Goal: Task Accomplishment & Management: Manage account settings

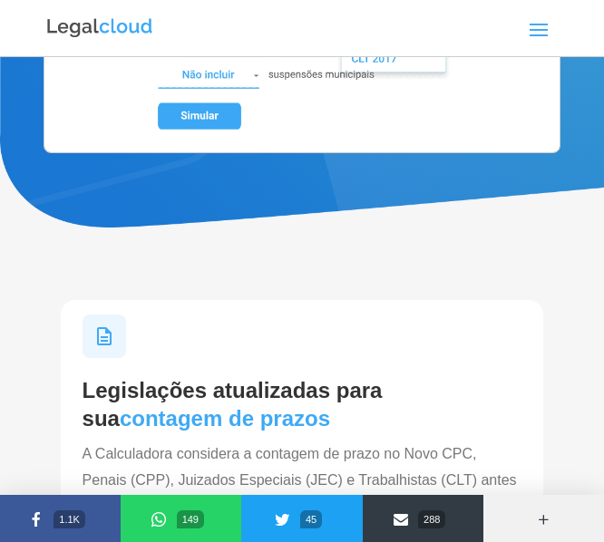
scroll to position [635, 0]
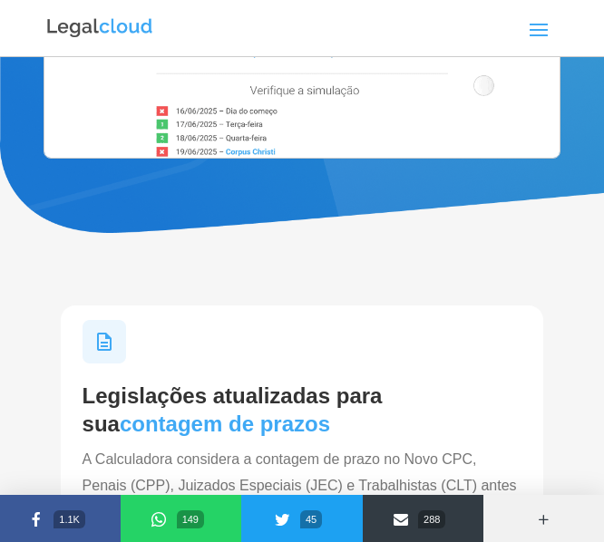
click at [539, 18] on span at bounding box center [538, 29] width 29 height 29
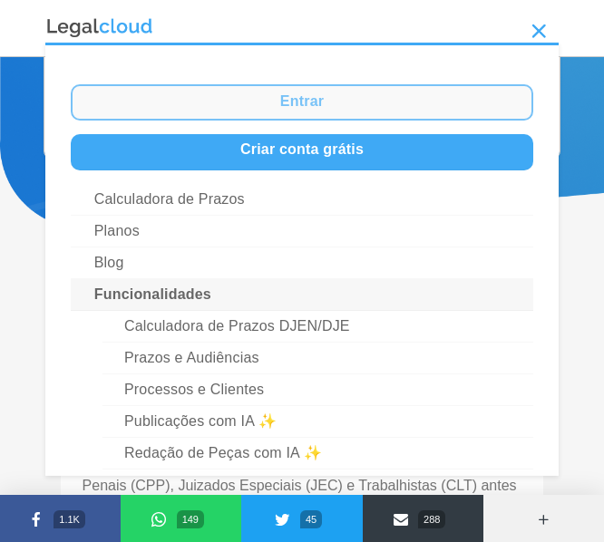
click at [352, 109] on link "Entrar" at bounding box center [302, 102] width 463 height 36
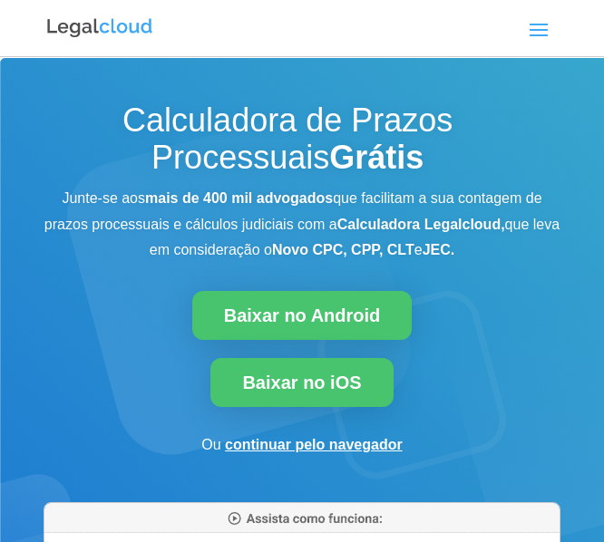
click at [540, 25] on span at bounding box center [538, 29] width 29 height 29
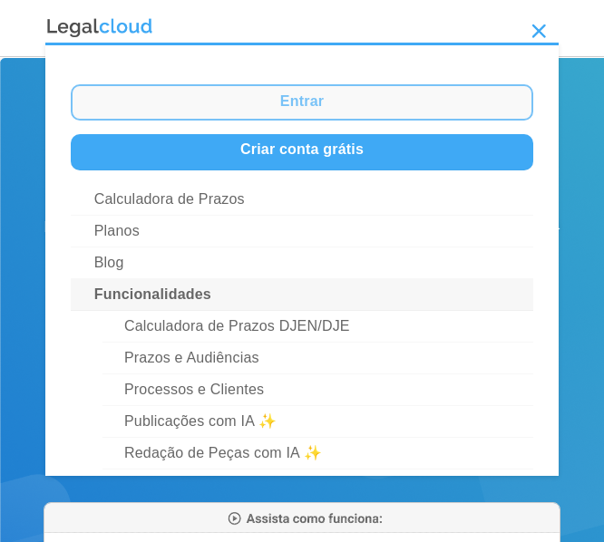
click at [362, 99] on link "Entrar" at bounding box center [302, 102] width 463 height 36
